Goal: Information Seeking & Learning: Learn about a topic

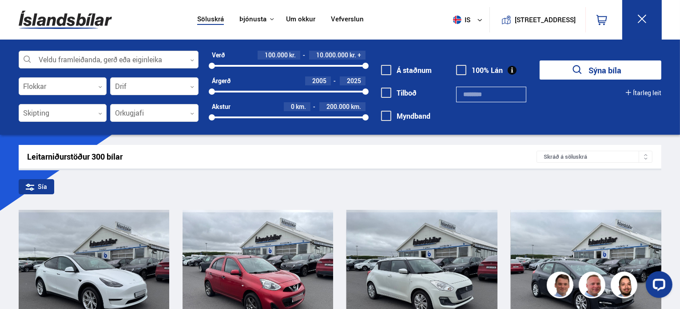
click at [192, 60] on icon at bounding box center [192, 60] width 3 height 2
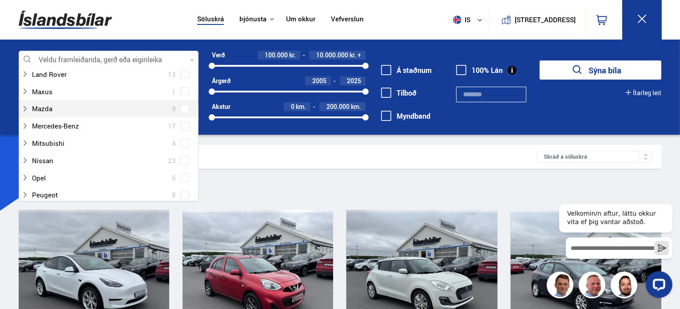
scroll to position [267, 0]
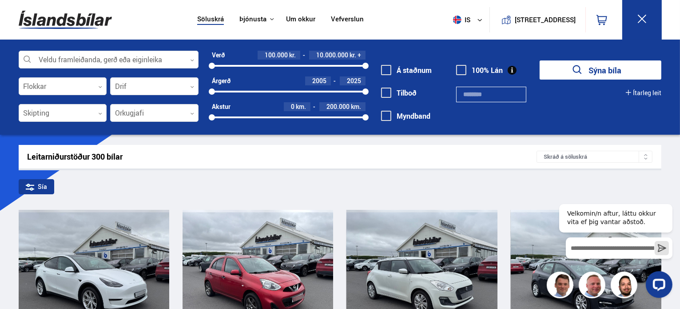
click at [397, 149] on div "Leitarniðurstöður 300 bílar Skráð á [GEOGRAPHIC_DATA]" at bounding box center [340, 157] width 643 height 24
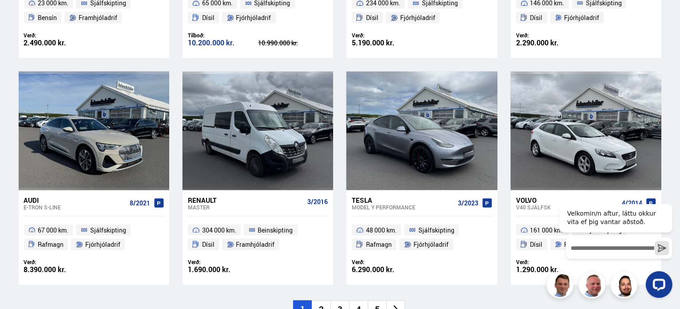
scroll to position [1288, 0]
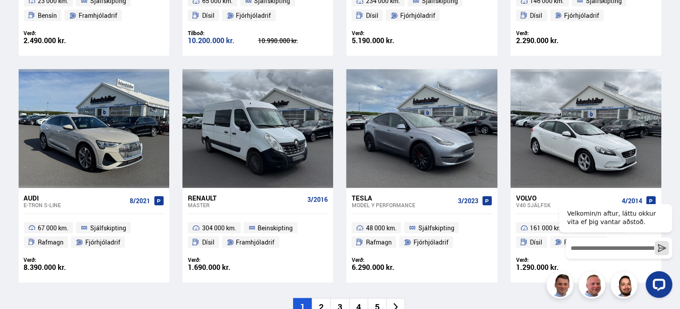
click at [344, 298] on li "3" at bounding box center [340, 306] width 19 height 17
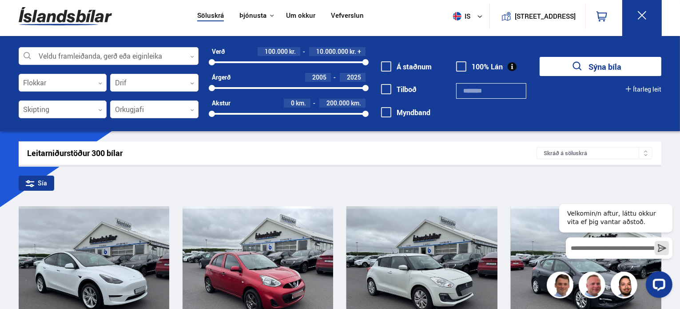
scroll to position [0, 0]
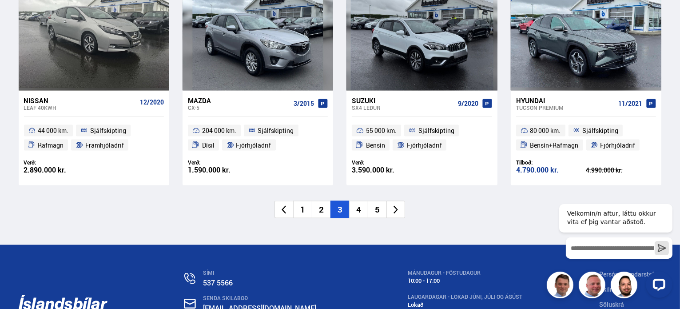
scroll to position [1377, 0]
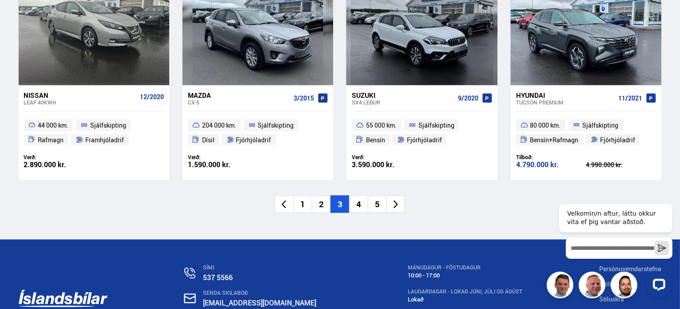
click at [363, 207] on li "4" at bounding box center [358, 203] width 19 height 17
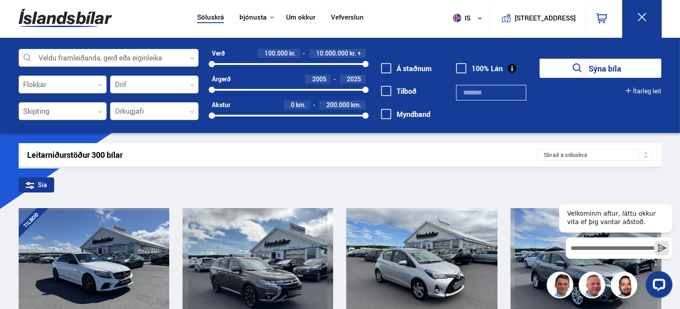
scroll to position [0, 0]
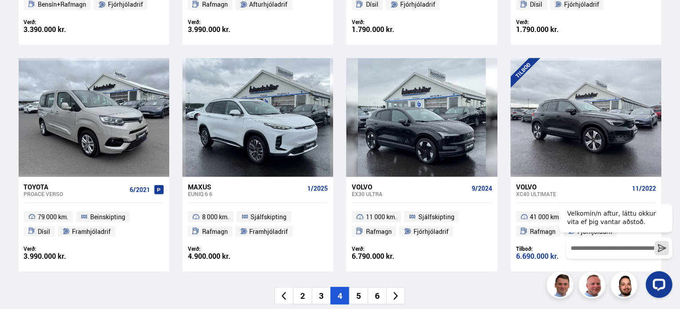
scroll to position [1288, 0]
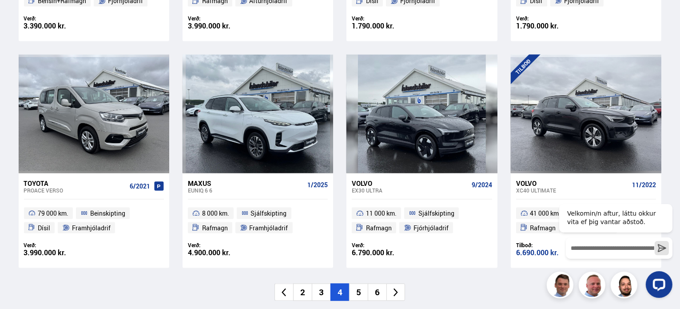
click at [358, 295] on li "5" at bounding box center [358, 291] width 19 height 17
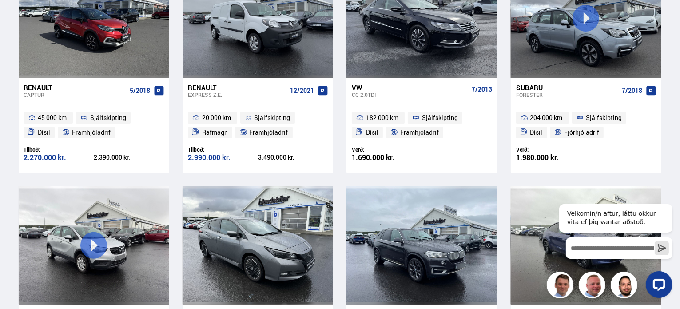
scroll to position [135, 0]
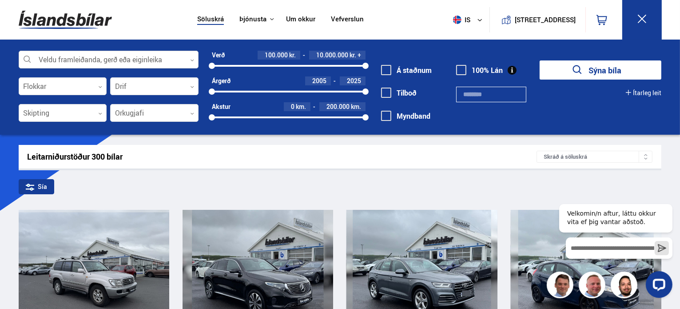
click at [195, 56] on div at bounding box center [109, 60] width 180 height 18
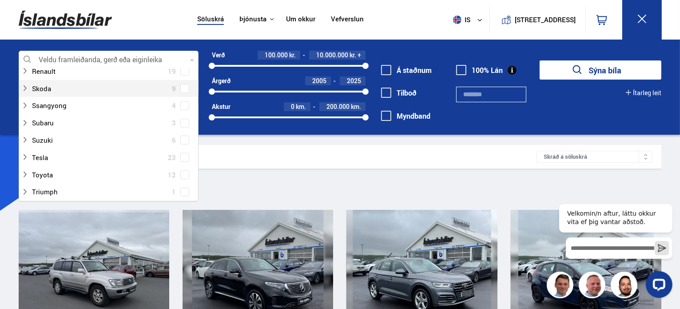
scroll to position [489, 0]
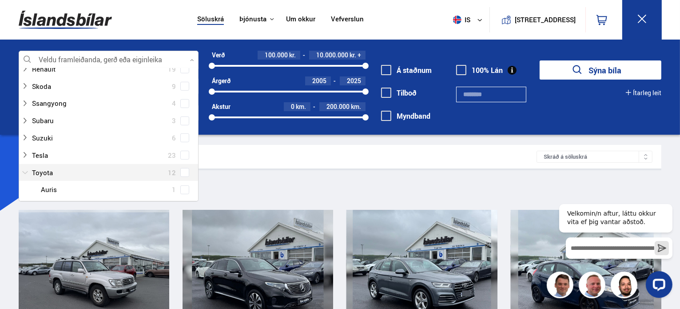
click at [60, 172] on div at bounding box center [99, 172] width 157 height 13
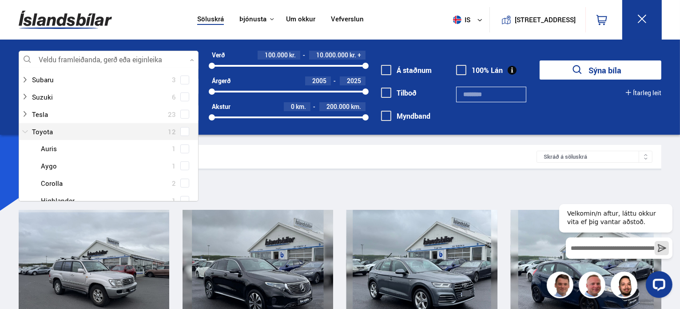
scroll to position [533, 0]
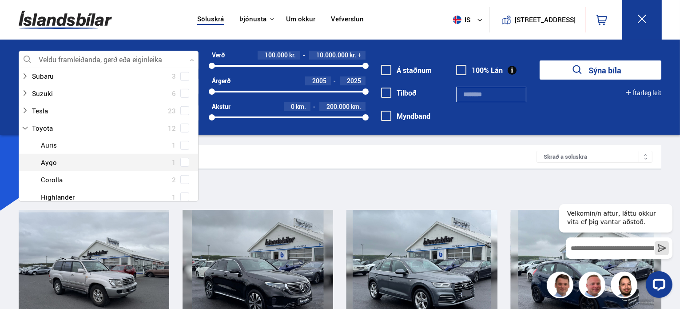
click at [584, 75] on icon "submit" at bounding box center [577, 70] width 13 height 13
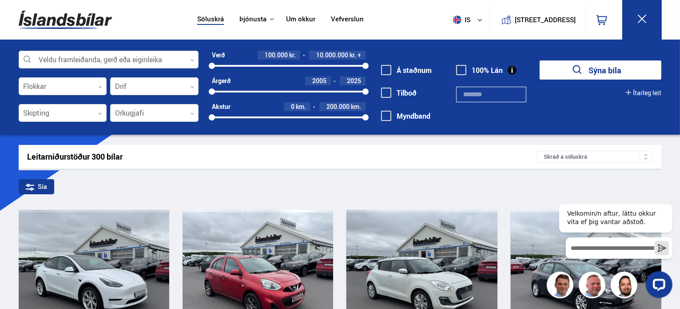
click at [190, 57] on div at bounding box center [109, 60] width 180 height 18
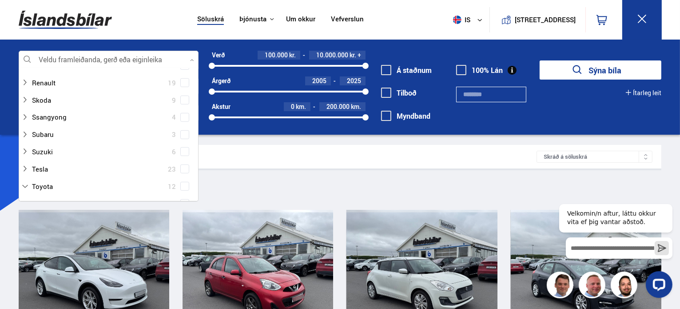
scroll to position [533, 0]
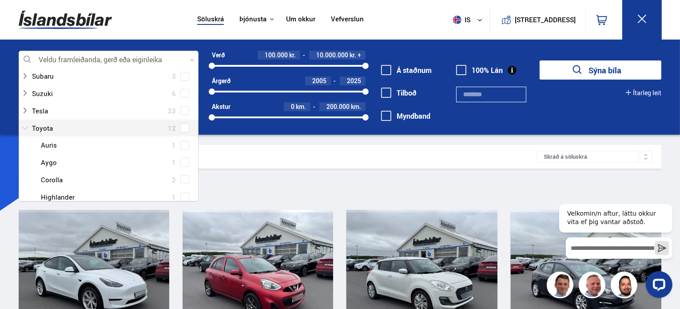
click at [90, 127] on div at bounding box center [99, 128] width 157 height 13
click at [187, 128] on span at bounding box center [184, 128] width 9 height 9
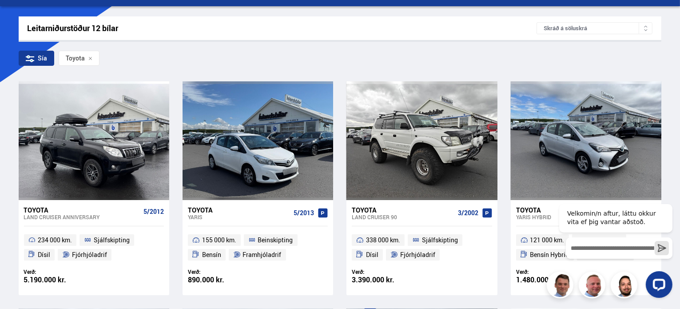
scroll to position [133, 0]
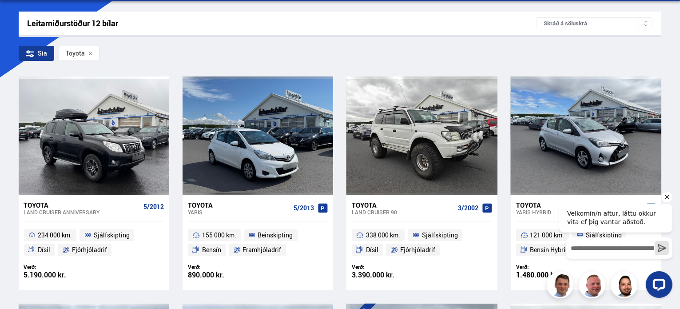
click at [664, 198] on icon "Hide greeting" at bounding box center [667, 196] width 11 height 11
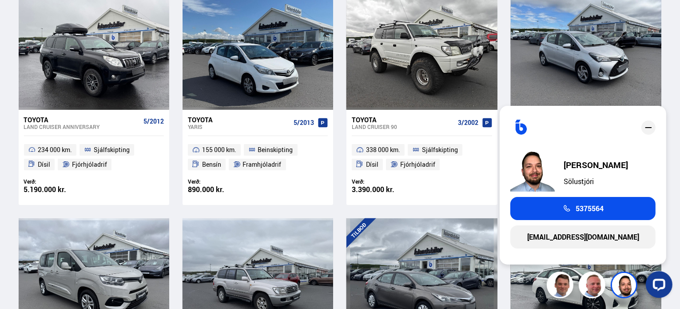
scroll to position [222, 0]
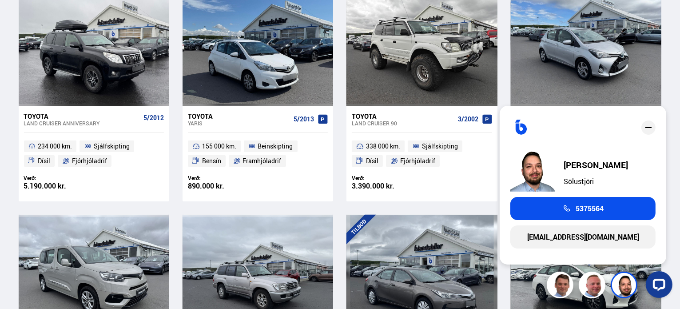
click at [650, 128] on icon "close" at bounding box center [648, 127] width 11 height 11
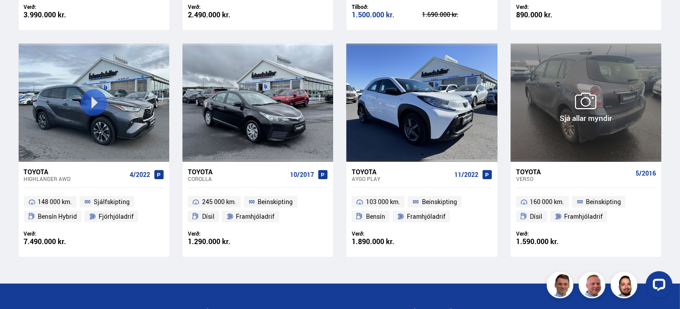
scroll to position [622, 0]
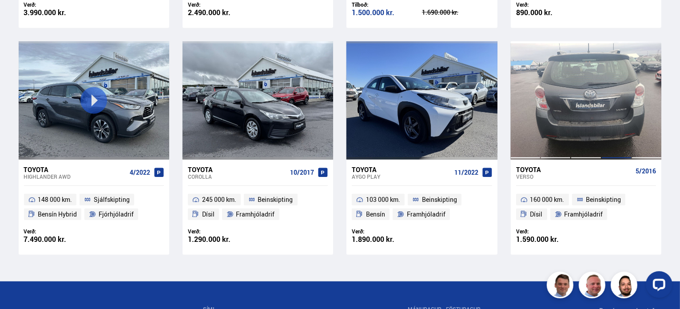
click at [622, 123] on div at bounding box center [617, 100] width 30 height 118
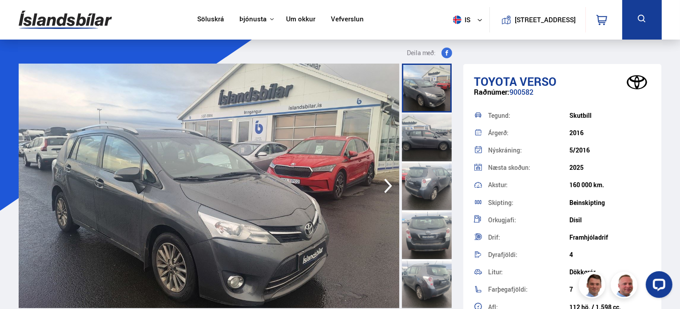
click at [428, 136] on div at bounding box center [427, 136] width 50 height 49
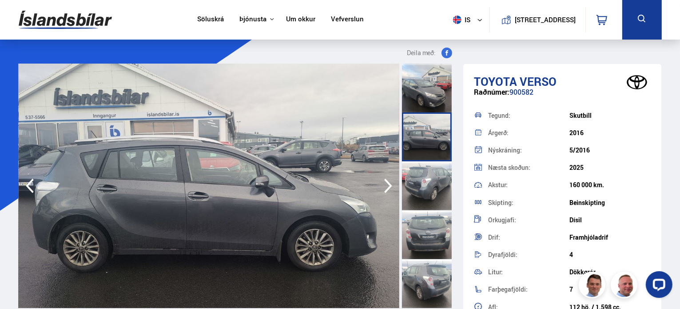
click at [430, 177] on div at bounding box center [427, 185] width 50 height 49
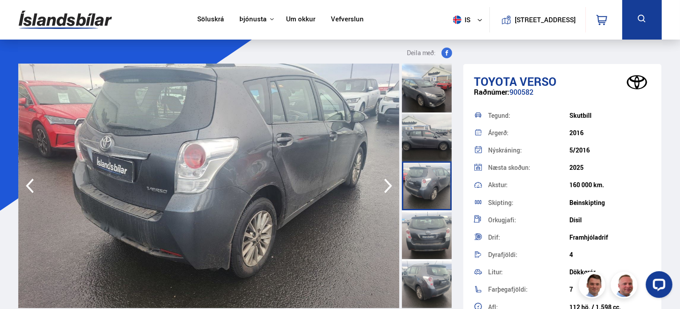
click at [386, 180] on icon "button" at bounding box center [388, 186] width 8 height 15
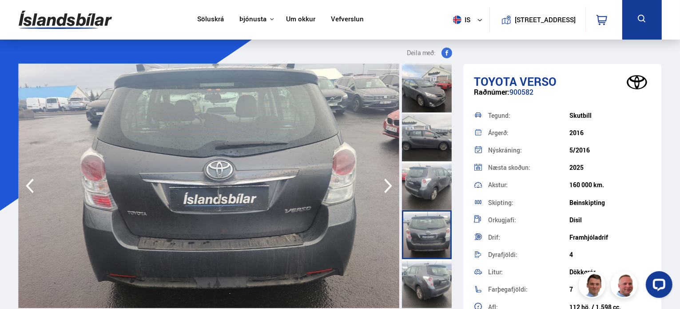
click at [386, 180] on icon "button" at bounding box center [388, 186] width 8 height 15
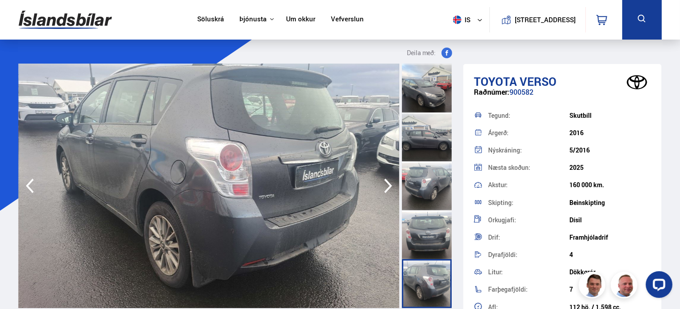
click at [386, 180] on icon "button" at bounding box center [388, 186] width 8 height 15
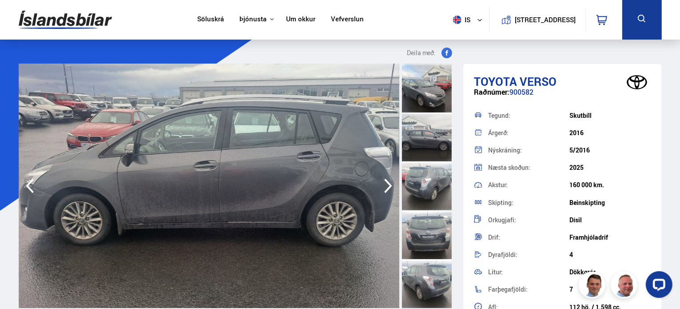
click at [386, 180] on icon "button" at bounding box center [388, 186] width 8 height 15
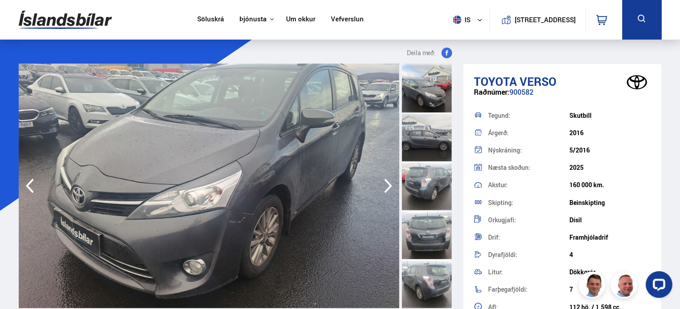
click at [386, 180] on icon "button" at bounding box center [388, 186] width 8 height 15
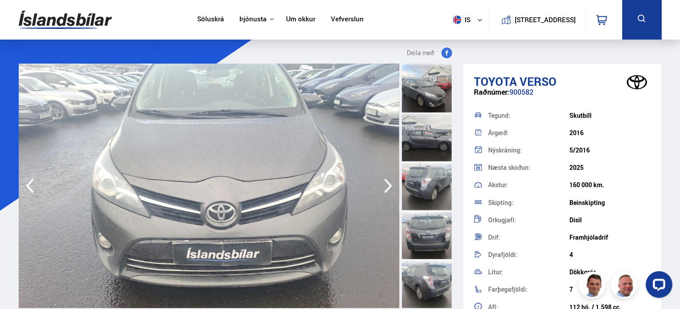
click at [386, 180] on icon "button" at bounding box center [388, 186] width 8 height 15
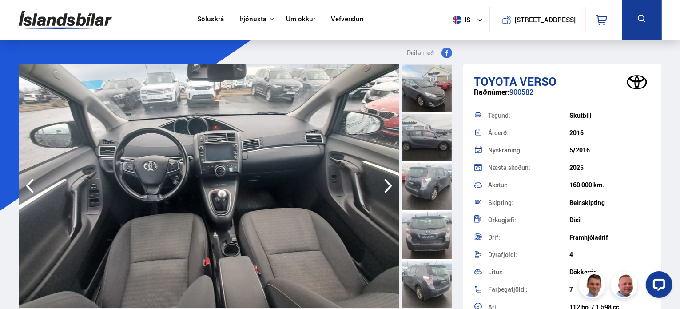
click at [386, 180] on icon "button" at bounding box center [388, 186] width 8 height 15
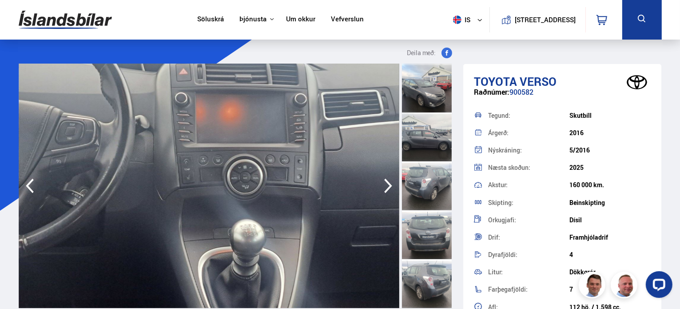
click at [386, 180] on icon "button" at bounding box center [388, 186] width 8 height 15
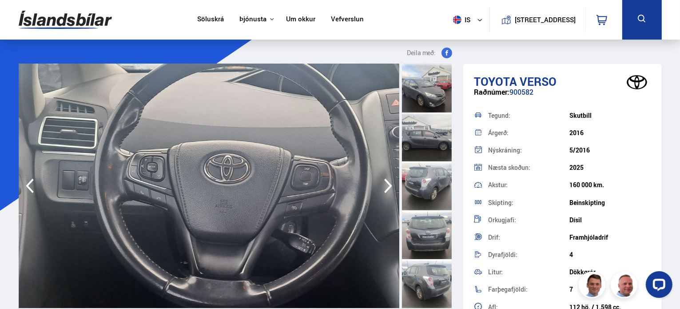
click at [386, 180] on icon "button" at bounding box center [388, 186] width 8 height 15
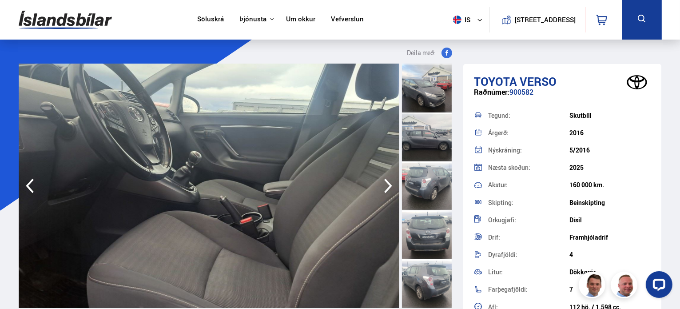
click at [386, 180] on icon "button" at bounding box center [388, 186] width 8 height 15
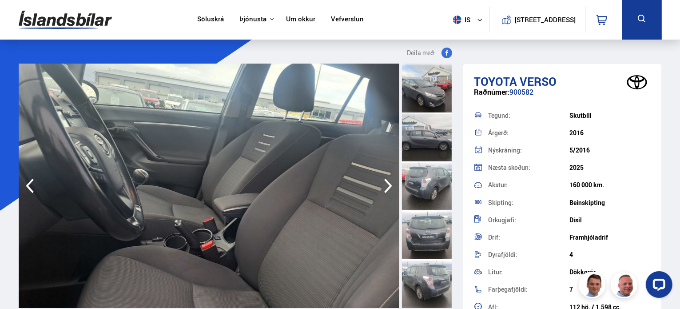
click at [386, 180] on icon "button" at bounding box center [388, 186] width 8 height 15
